Goal: Task Accomplishment & Management: Manage account settings

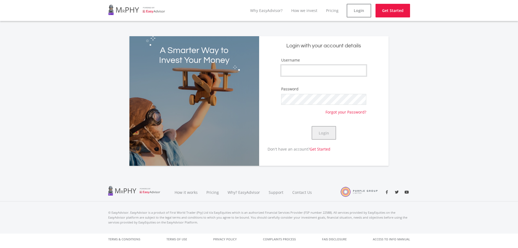
type input "mkthosago"
click at [322, 138] on button "Login" at bounding box center [324, 133] width 24 height 14
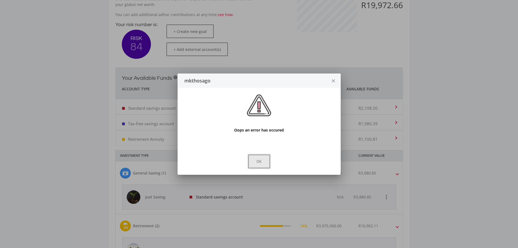
click at [265, 164] on button "Ok" at bounding box center [259, 162] width 22 height 14
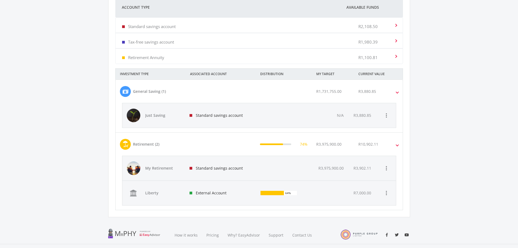
scroll to position [245, 0]
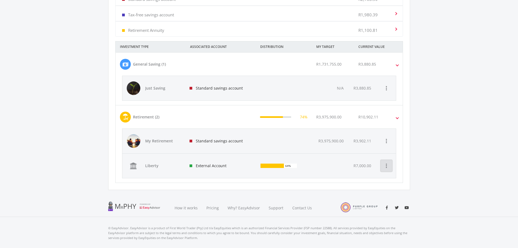
click at [384, 165] on icon "more_vert" at bounding box center [386, 165] width 7 height 7
click at [388, 181] on button "Manage External Funds" at bounding box center [407, 179] width 52 height 13
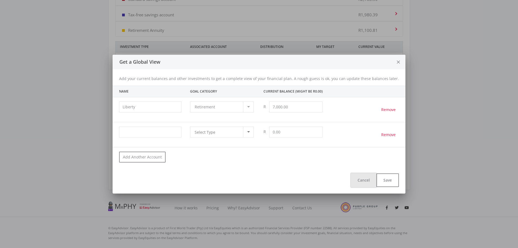
click at [358, 184] on button "Cancel" at bounding box center [363, 180] width 25 height 14
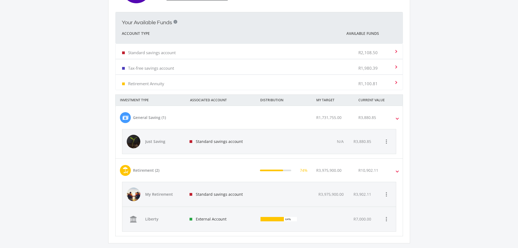
scroll to position [203, 0]
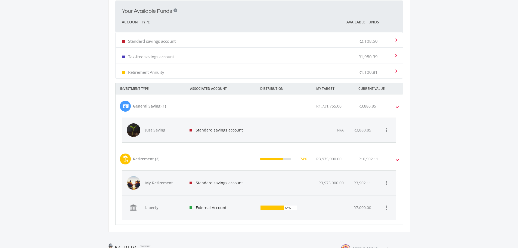
click at [397, 107] on span at bounding box center [398, 106] width 2 height 6
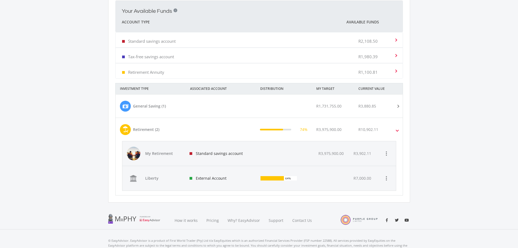
click at [397, 107] on span at bounding box center [397, 106] width 6 height 2
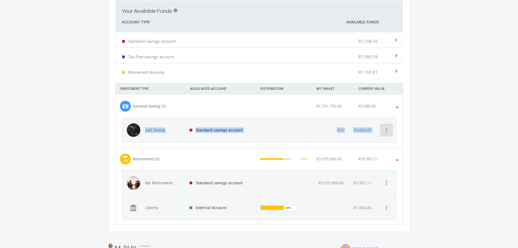
click at [388, 131] on icon "more_vert" at bounding box center [386, 130] width 7 height 7
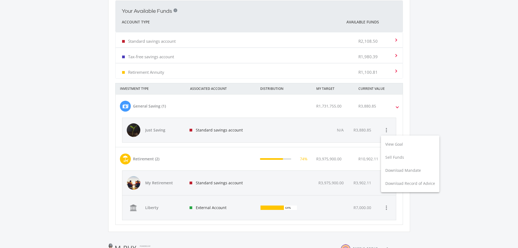
click at [200, 113] on div at bounding box center [259, 124] width 518 height 248
click at [146, 183] on span "My Retirement" at bounding box center [164, 182] width 38 height 5
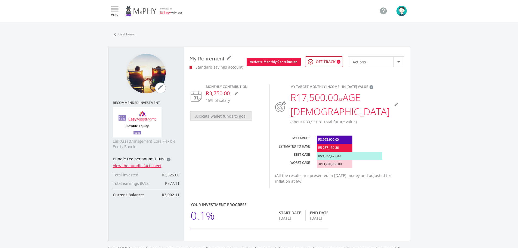
click at [239, 116] on button "Allocate wallet funds to goal" at bounding box center [221, 116] width 61 height 8
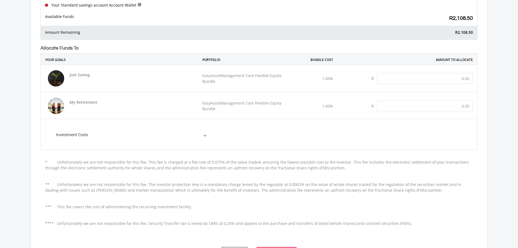
scroll to position [27, 0]
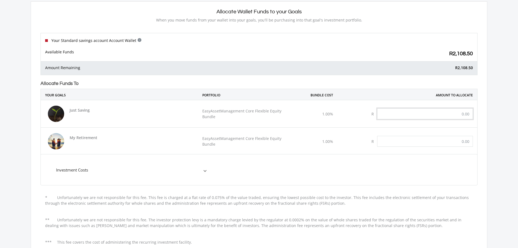
click at [438, 115] on input "text" at bounding box center [425, 113] width 96 height 11
type input "1,000.00"
click at [434, 124] on div "Just Saving EasyAssetManagement Core Flexible Equity Bundle 1.00% R 1,000.00" at bounding box center [259, 113] width 437 height 27
click at [448, 143] on input "text" at bounding box center [425, 141] width 96 height 11
type input "1,000.00"
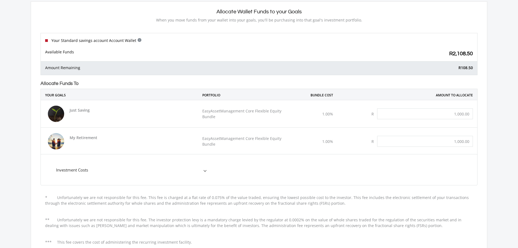
click at [425, 160] on mat-expansion-panel "Investment Costs Broker Commission 0.25% Advice Fee per anum 0.30% Bundle Fee p…" at bounding box center [259, 169] width 437 height 31
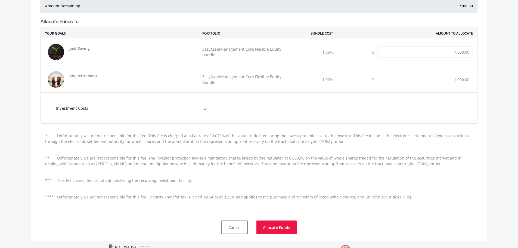
scroll to position [144, 0]
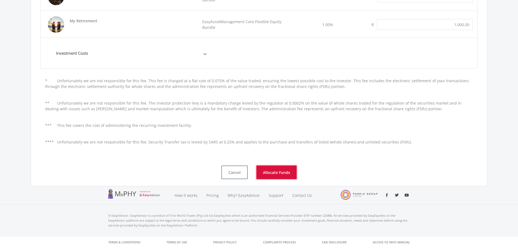
click at [288, 175] on button "Allocate Funds" at bounding box center [277, 172] width 40 height 14
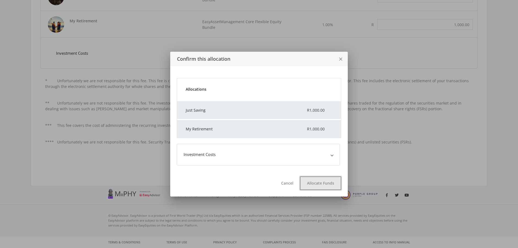
click at [325, 186] on button "Allocate Funds" at bounding box center [320, 183] width 41 height 14
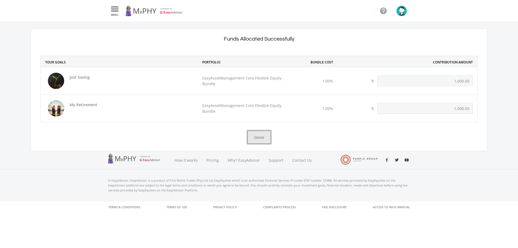
click at [257, 139] on button "Done" at bounding box center [259, 137] width 24 height 14
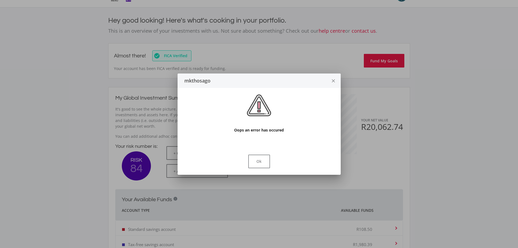
scroll to position [86, 149]
click at [267, 158] on button "Ok" at bounding box center [259, 162] width 22 height 14
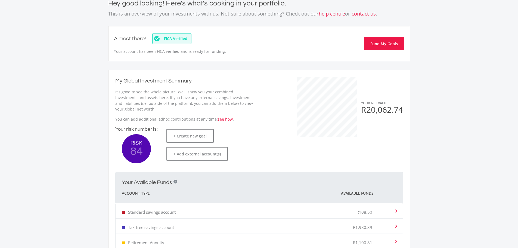
scroll to position [0, 0]
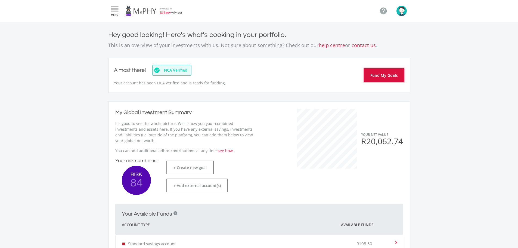
click at [377, 76] on button "Fund My Goals" at bounding box center [384, 75] width 41 height 14
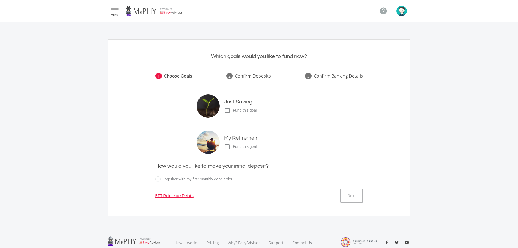
click at [111, 12] on icon "" at bounding box center [115, 9] width 10 height 7
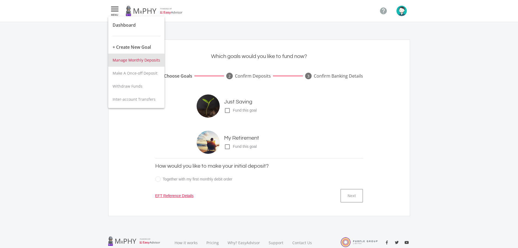
click at [147, 63] on button "Manage Monthly Deposits" at bounding box center [136, 60] width 56 height 13
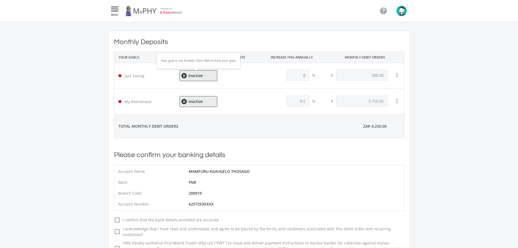
click at [206, 76] on ee-status-badge "cancel Inactive" at bounding box center [199, 75] width 38 height 11
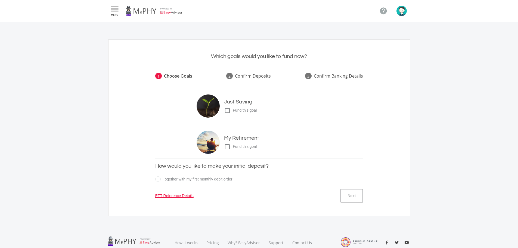
click at [236, 146] on span "Fund this goal" at bounding box center [245, 147] width 29 height 6
click at [219, 145] on input "check_box_outline_blank check_box Fund this goal" at bounding box center [219, 145] width 0 height 0
click at [229, 108] on icon "check_box_outline_blank" at bounding box center [227, 110] width 7 height 7
click at [219, 108] on input "check_box_outline_blank check_box Fund this goal" at bounding box center [219, 108] width 0 height 0
click at [351, 193] on button "Next" at bounding box center [352, 196] width 22 height 14
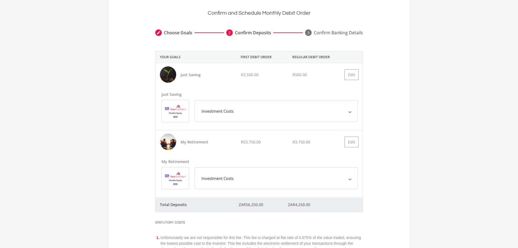
scroll to position [54, 0]
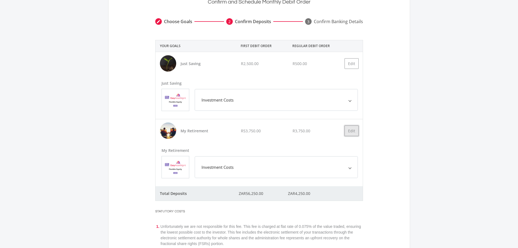
click at [349, 131] on button "Edit" at bounding box center [352, 130] width 14 height 11
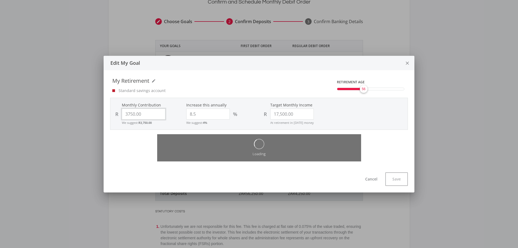
drag, startPoint x: 131, startPoint y: 113, endPoint x: 121, endPoint y: 118, distance: 10.7
click at [121, 118] on div "R 3750.00" at bounding box center [148, 114] width 72 height 11
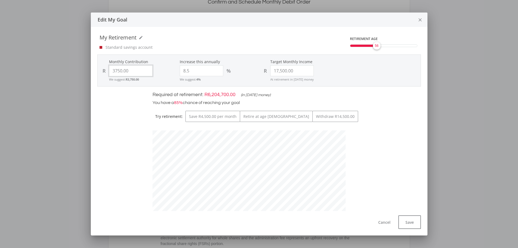
scroll to position [165, 201]
type input "2550"
type input "17,500.00"
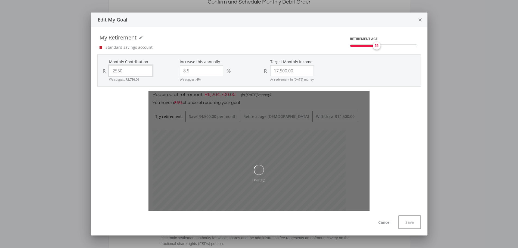
type input "255"
type input "17,500.00"
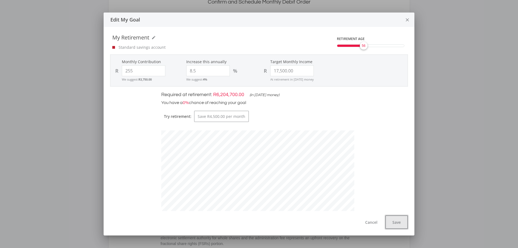
type input "255.00"
click at [393, 220] on button "Save" at bounding box center [397, 222] width 23 height 14
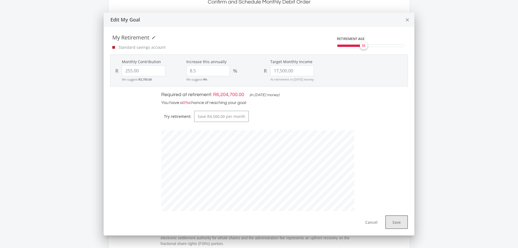
scroll to position [54, 0]
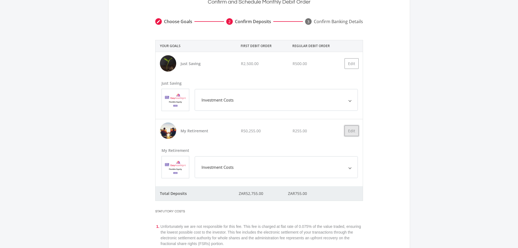
click at [349, 128] on button "Edit" at bounding box center [352, 130] width 14 height 11
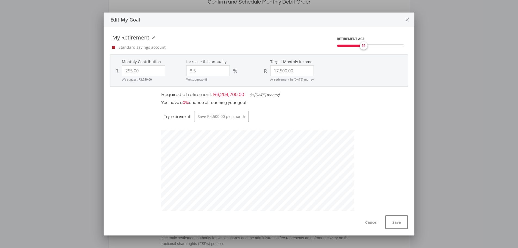
scroll to position [165, 201]
click at [368, 217] on button "Cancel" at bounding box center [371, 222] width 25 height 14
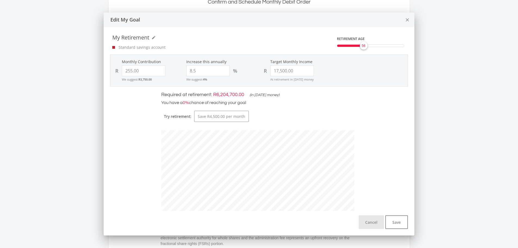
scroll to position [54, 0]
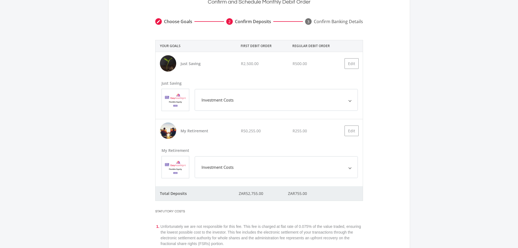
click at [290, 106] on mat-expansion-panel-header "Investment Costs" at bounding box center [276, 100] width 163 height 22
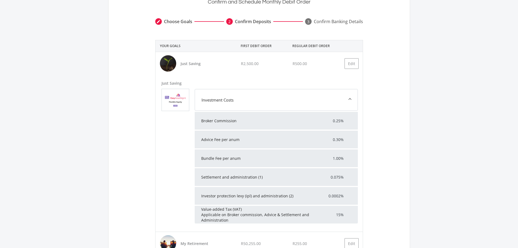
click at [290, 106] on mat-expansion-panel-header "Investment Costs" at bounding box center [276, 100] width 163 height 22
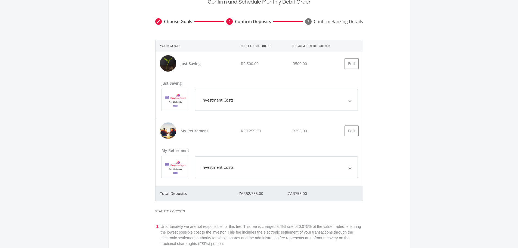
click at [340, 106] on mat-expansion-panel-header "Investment Costs" at bounding box center [276, 100] width 163 height 22
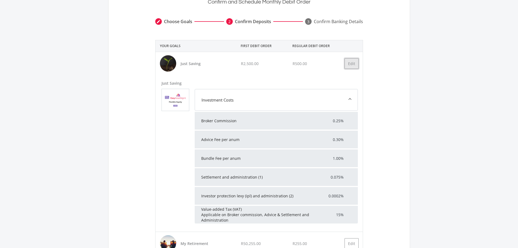
click at [353, 66] on button "Edit" at bounding box center [352, 63] width 14 height 11
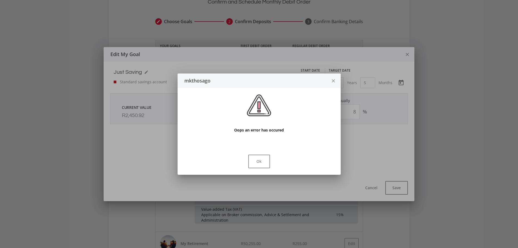
click at [335, 82] on icon "close" at bounding box center [333, 81] width 5 height 14
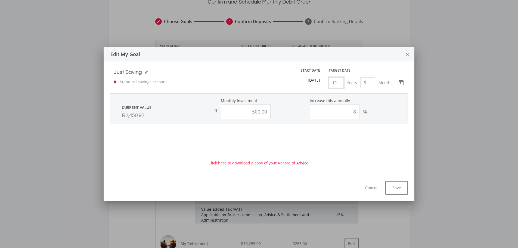
click at [335, 82] on input "19" at bounding box center [336, 82] width 15 height 11
click at [371, 188] on button "Cancel" at bounding box center [371, 188] width 25 height 14
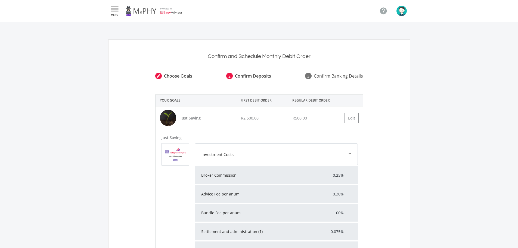
click at [118, 14] on span "MENU" at bounding box center [115, 15] width 10 height 2
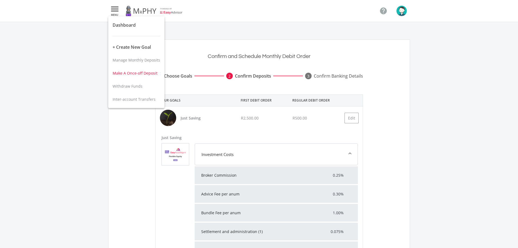
click at [145, 74] on span "Make A Once-off Deposit" at bounding box center [135, 72] width 45 height 5
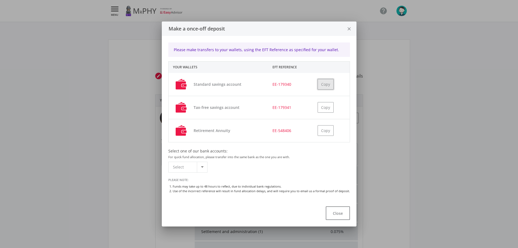
click at [324, 84] on button "Copy" at bounding box center [326, 84] width 16 height 11
click at [329, 107] on button "Copy" at bounding box center [326, 107] width 16 height 11
click at [325, 131] on button "Copy" at bounding box center [326, 130] width 16 height 11
click at [207, 167] on div at bounding box center [202, 167] width 10 height 10
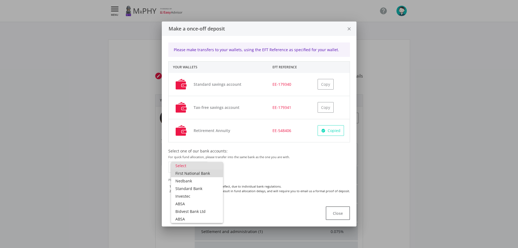
click at [210, 174] on span "First National Bank" at bounding box center [197, 174] width 43 height 8
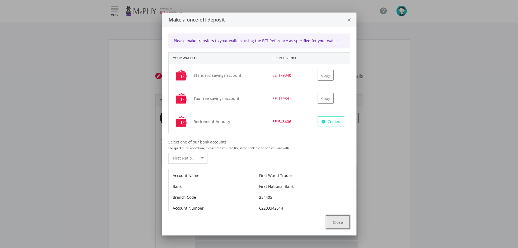
click at [330, 226] on button "Close" at bounding box center [338, 222] width 24 height 14
